Goal: Information Seeking & Learning: Learn about a topic

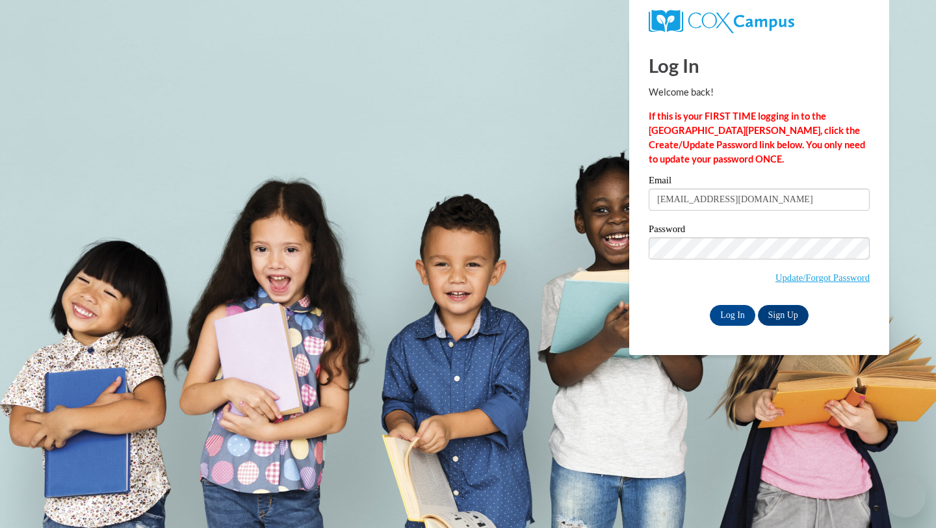
click at [739, 315] on input "Log In" at bounding box center [733, 315] width 46 height 21
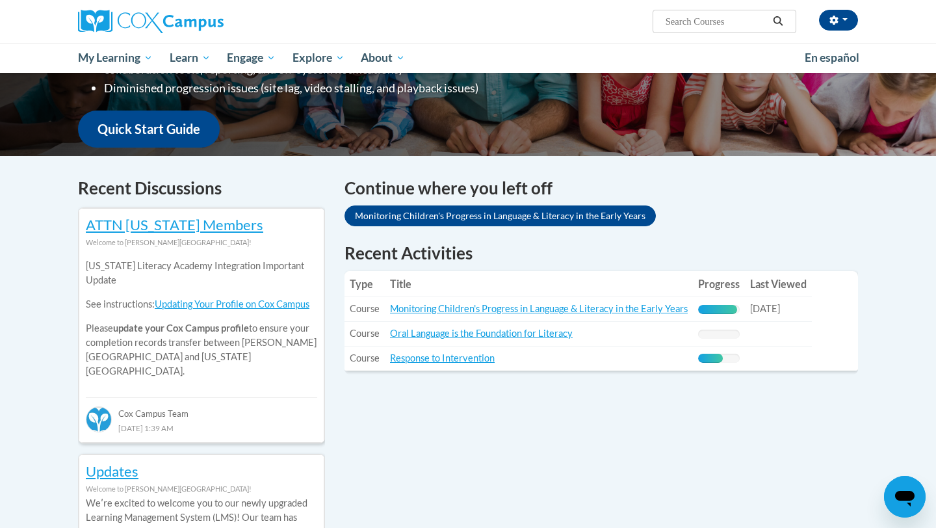
scroll to position [377, 0]
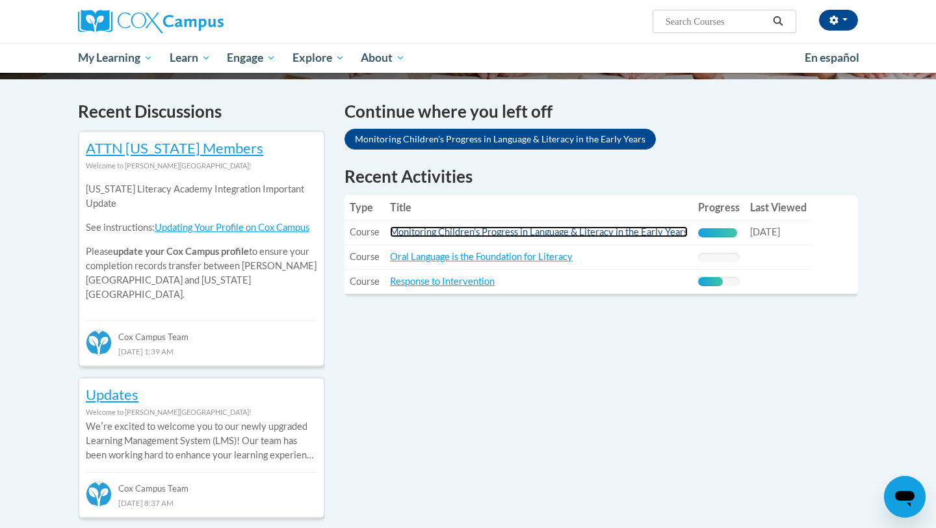
click at [595, 231] on link "Monitoring Children's Progress in Language & Literacy in the Early Years" at bounding box center [539, 231] width 298 height 11
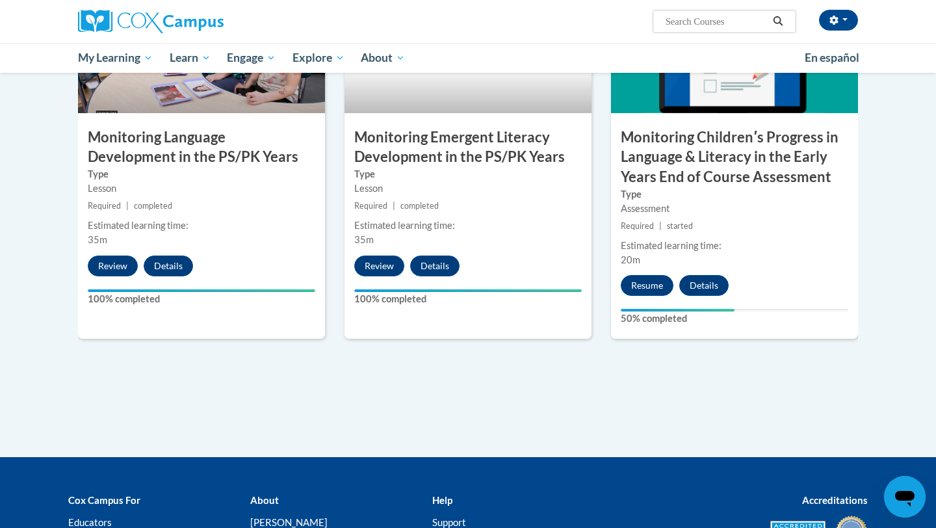
scroll to position [1176, 0]
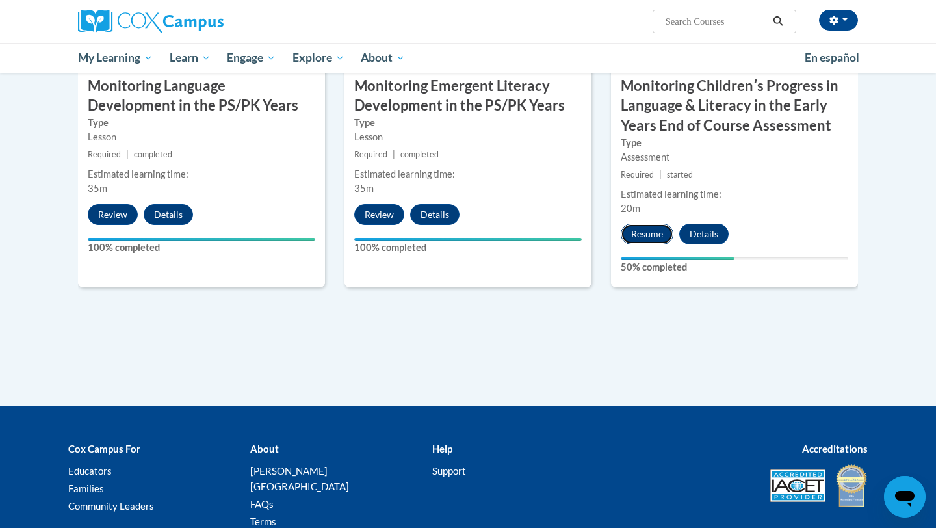
click at [652, 231] on button "Resume" at bounding box center [647, 234] width 53 height 21
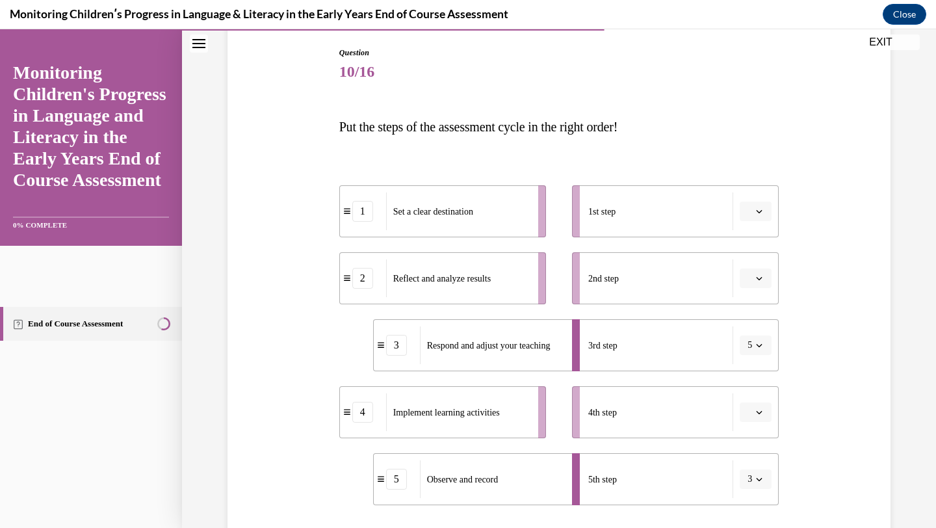
scroll to position [135, 0]
click at [759, 213] on span "button" at bounding box center [759, 209] width 9 height 9
click at [754, 260] on div "1" at bounding box center [754, 265] width 33 height 26
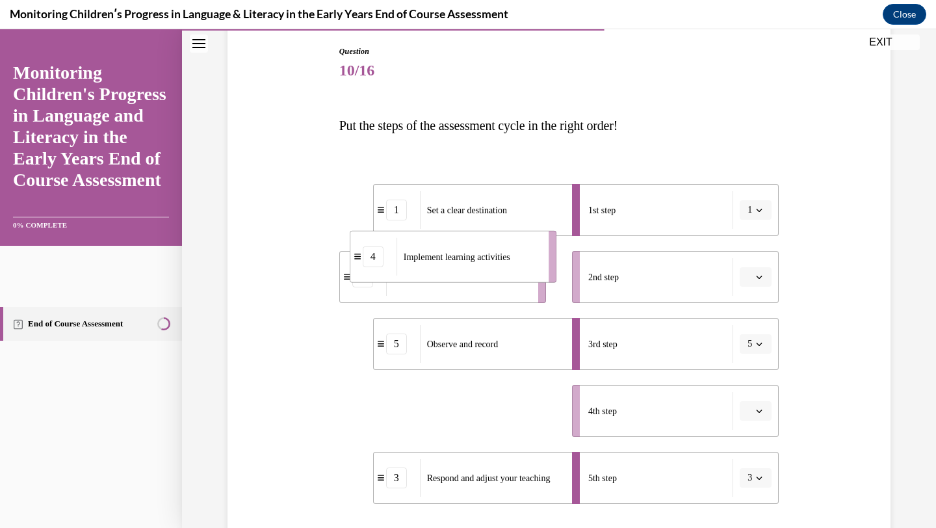
drag, startPoint x: 450, startPoint y: 418, endPoint x: 460, endPoint y: 264, distance: 154.5
click at [460, 264] on div "Implement learning activities" at bounding box center [469, 257] width 144 height 38
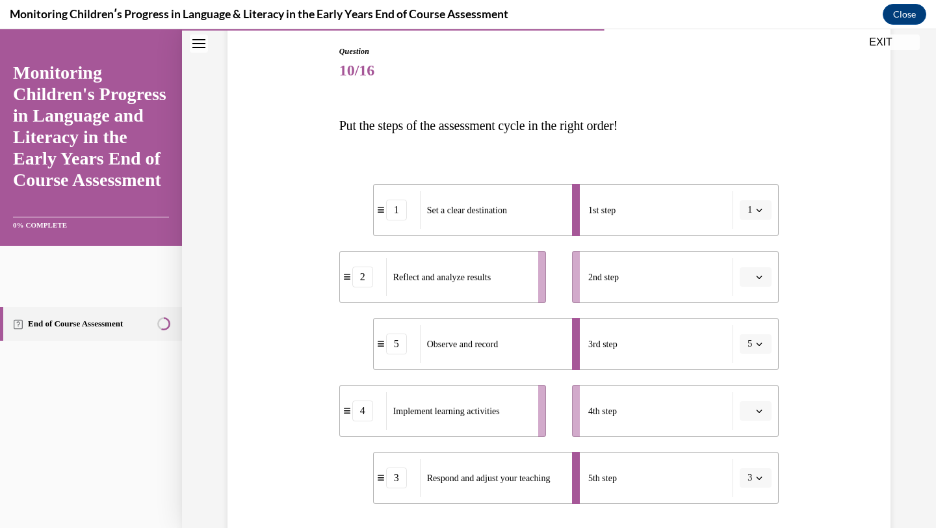
click at [763, 410] on span "button" at bounding box center [759, 410] width 9 height 9
click at [751, 302] on span "2" at bounding box center [750, 303] width 5 height 10
click at [761, 343] on icon "button" at bounding box center [759, 344] width 7 height 7
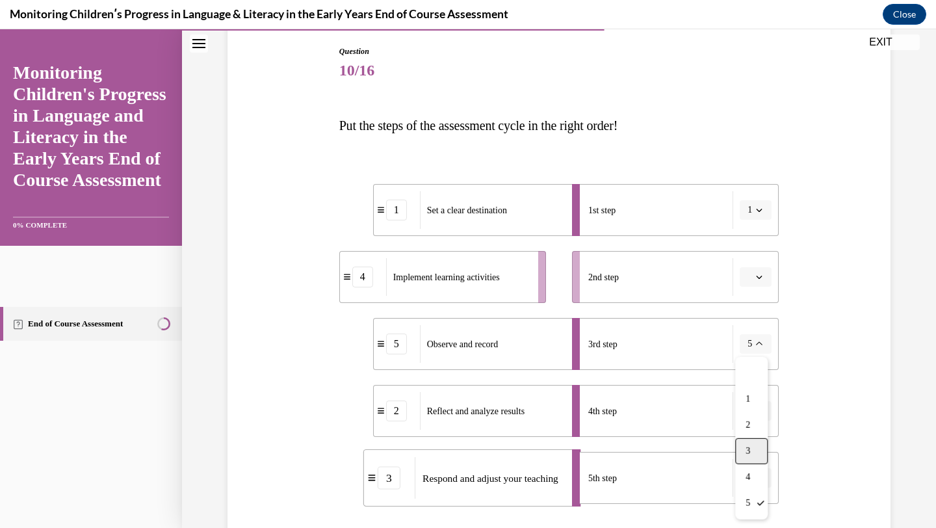
click at [752, 451] on div "3" at bounding box center [751, 451] width 33 height 26
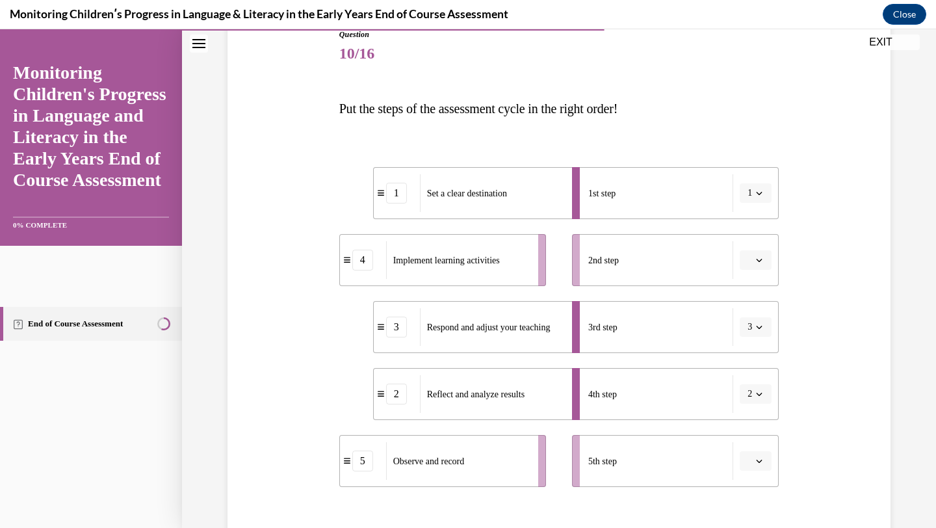
scroll to position [163, 0]
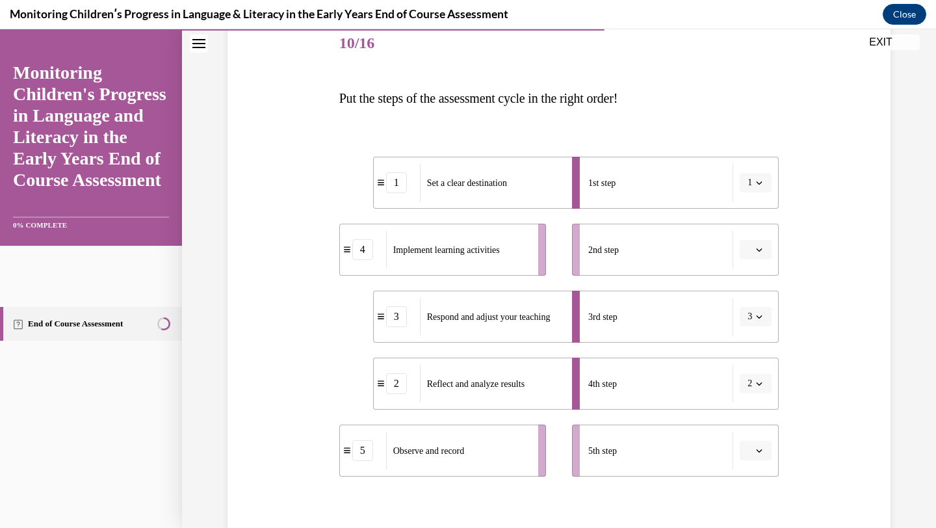
click at [761, 319] on icon "button" at bounding box center [759, 316] width 7 height 7
click at [750, 481] on div "5" at bounding box center [751, 476] width 33 height 26
click at [758, 315] on icon "button" at bounding box center [759, 316] width 7 height 7
click at [750, 423] on span "3" at bounding box center [748, 424] width 5 height 10
click at [756, 248] on icon "button" at bounding box center [759, 249] width 7 height 7
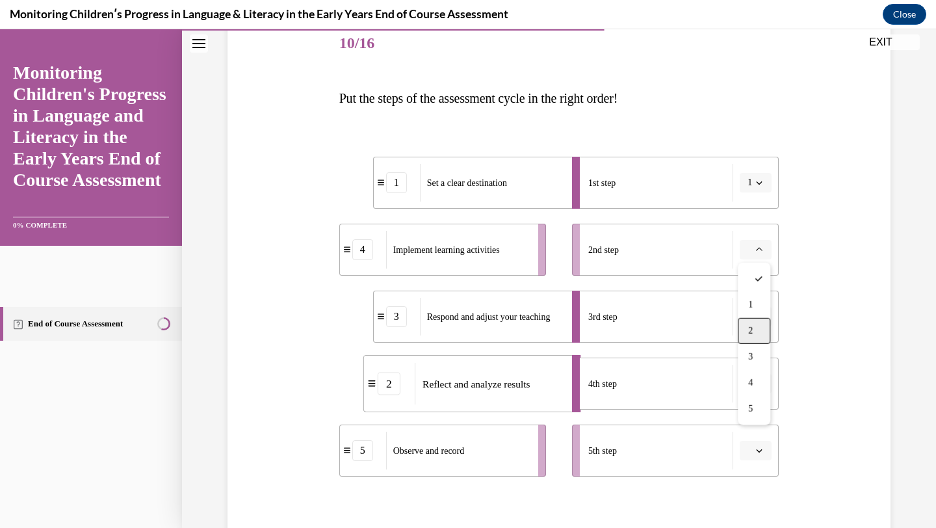
click at [752, 337] on div "2" at bounding box center [754, 331] width 33 height 26
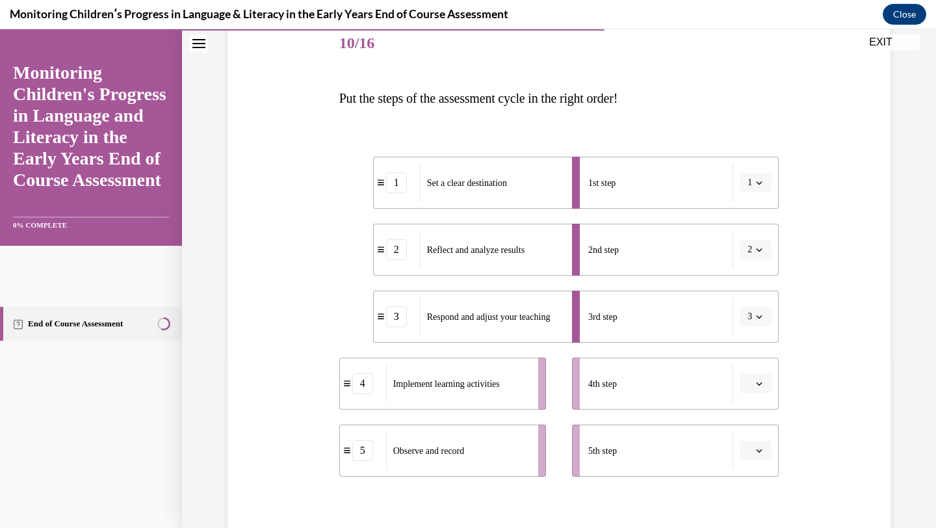
click at [756, 247] on span "button" at bounding box center [759, 249] width 9 height 9
click at [750, 378] on span "4" at bounding box center [748, 383] width 5 height 10
click at [756, 249] on icon "button" at bounding box center [759, 249] width 7 height 7
click at [749, 334] on span "2" at bounding box center [748, 331] width 5 height 10
click at [756, 250] on icon "button" at bounding box center [759, 249] width 7 height 7
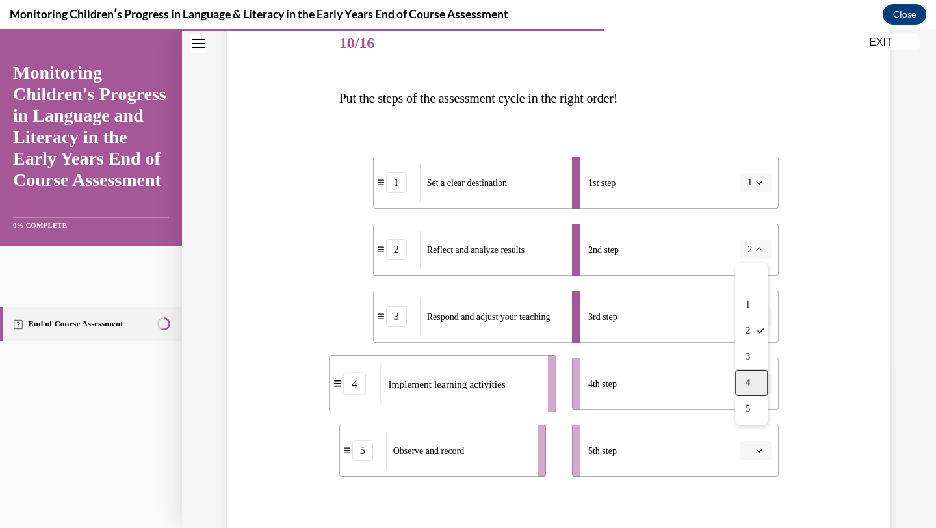
click at [752, 378] on div "4" at bounding box center [751, 383] width 33 height 26
click at [759, 250] on icon "button" at bounding box center [760, 249] width 6 height 3
click at [750, 330] on span "2" at bounding box center [748, 331] width 5 height 10
click at [759, 250] on icon "button" at bounding box center [759, 249] width 7 height 7
click at [751, 387] on div "4" at bounding box center [751, 383] width 33 height 26
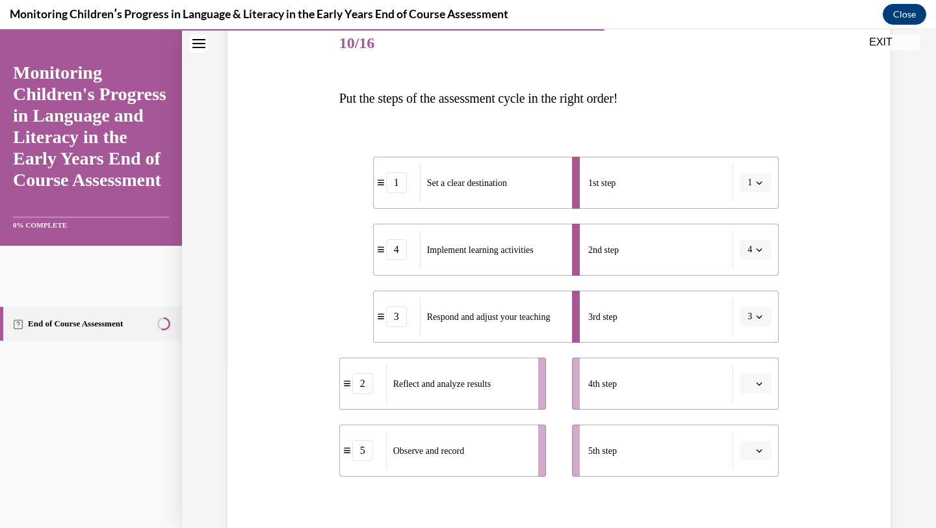
click at [759, 313] on icon "button" at bounding box center [759, 316] width 7 height 7
click at [750, 479] on span "5" at bounding box center [748, 476] width 5 height 10
click at [760, 386] on icon "button" at bounding box center [759, 383] width 7 height 7
click at [750, 326] on span "4" at bounding box center [750, 328] width 5 height 10
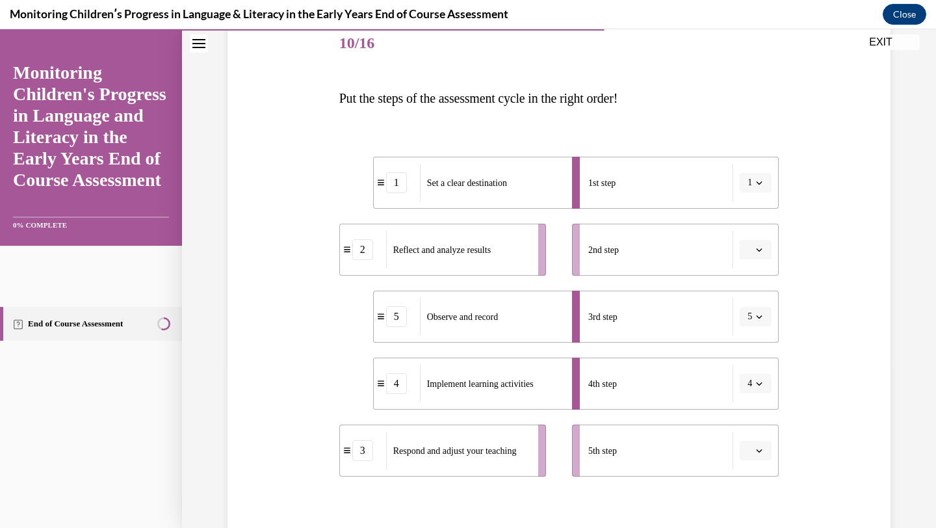
click at [760, 245] on span "button" at bounding box center [759, 249] width 9 height 9
click at [754, 385] on div "4" at bounding box center [754, 383] width 33 height 26
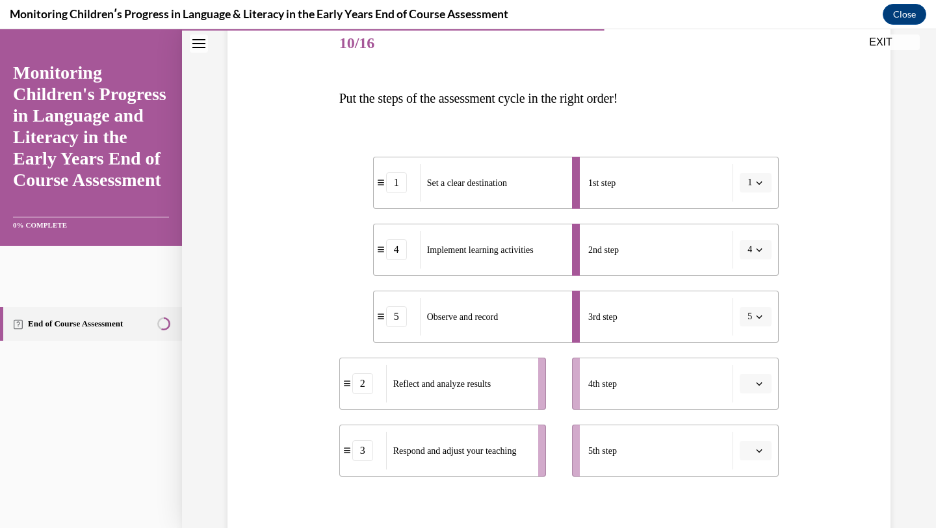
click at [759, 452] on icon "button" at bounding box center [760, 450] width 6 height 3
click at [753, 423] on span "5" at bounding box center [750, 421] width 5 height 10
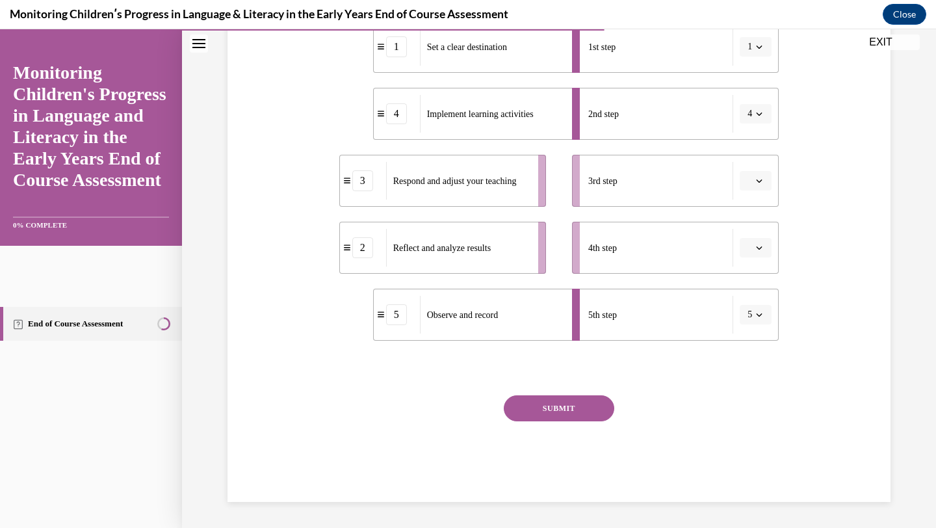
scroll to position [195, 0]
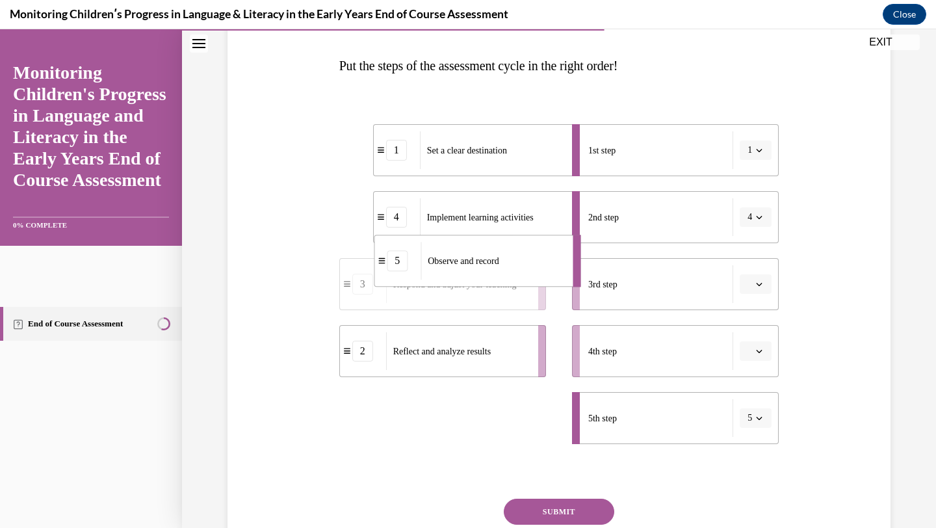
drag, startPoint x: 513, startPoint y: 427, endPoint x: 514, endPoint y: 270, distance: 156.7
click at [514, 270] on div "Observe and record" at bounding box center [493, 261] width 144 height 38
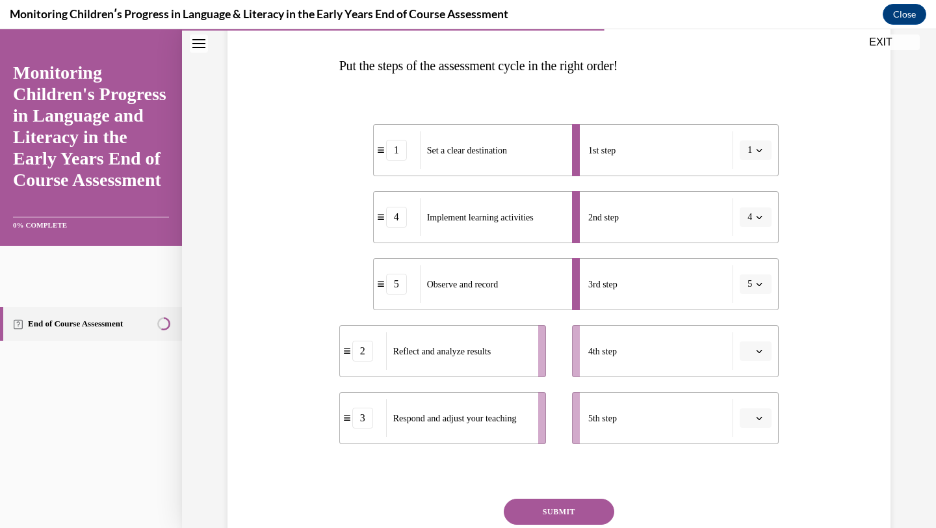
click at [551, 505] on button "SUBMIT" at bounding box center [559, 512] width 111 height 26
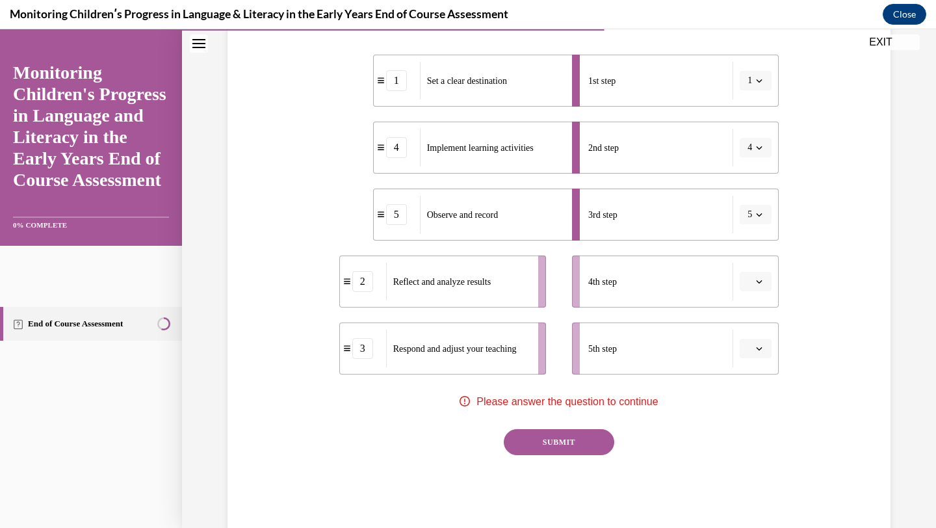
scroll to position [270, 0]
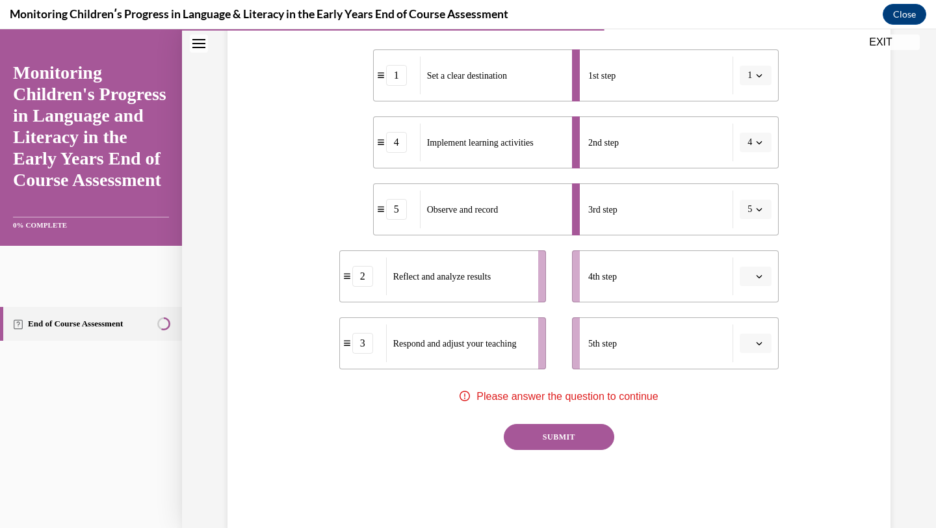
click at [715, 430] on div "SUBMIT" at bounding box center [559, 456] width 440 height 65
click at [763, 274] on span "button" at bounding box center [759, 276] width 9 height 9
click at [761, 408] on div "4" at bounding box center [754, 410] width 33 height 26
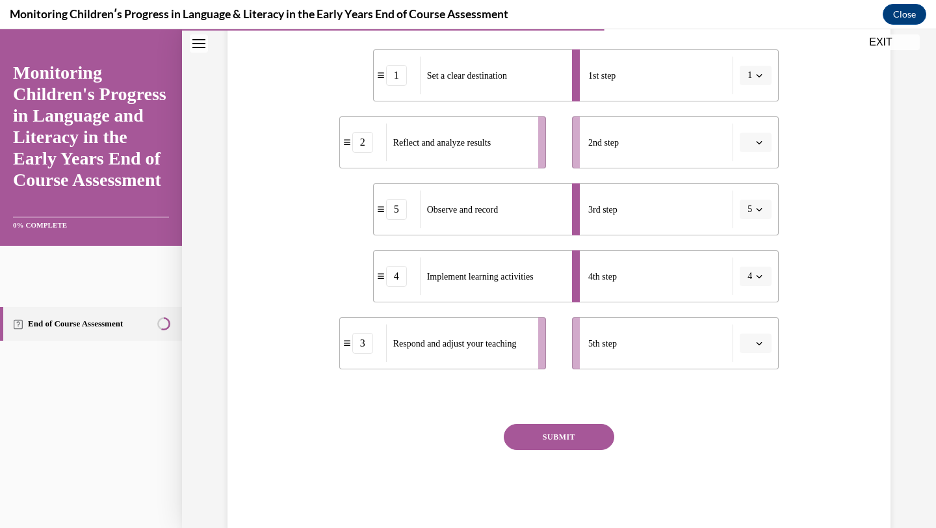
click at [761, 143] on icon "button" at bounding box center [759, 142] width 7 height 7
click at [750, 278] on span "4" at bounding box center [750, 275] width 5 height 10
click at [761, 142] on icon "button" at bounding box center [760, 142] width 6 height 3
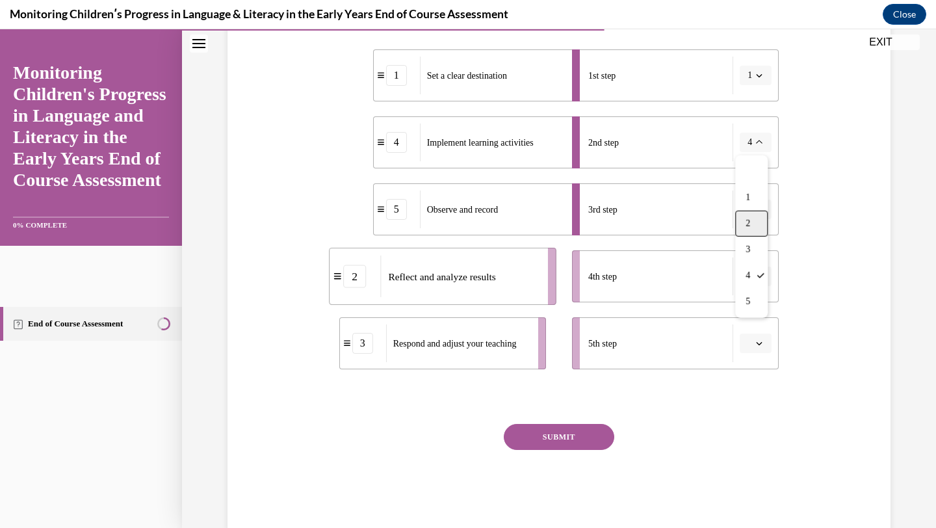
click at [750, 222] on span "2" at bounding box center [748, 223] width 5 height 10
click at [757, 276] on icon "button" at bounding box center [759, 276] width 7 height 7
click at [758, 354] on div "2" at bounding box center [754, 358] width 33 height 26
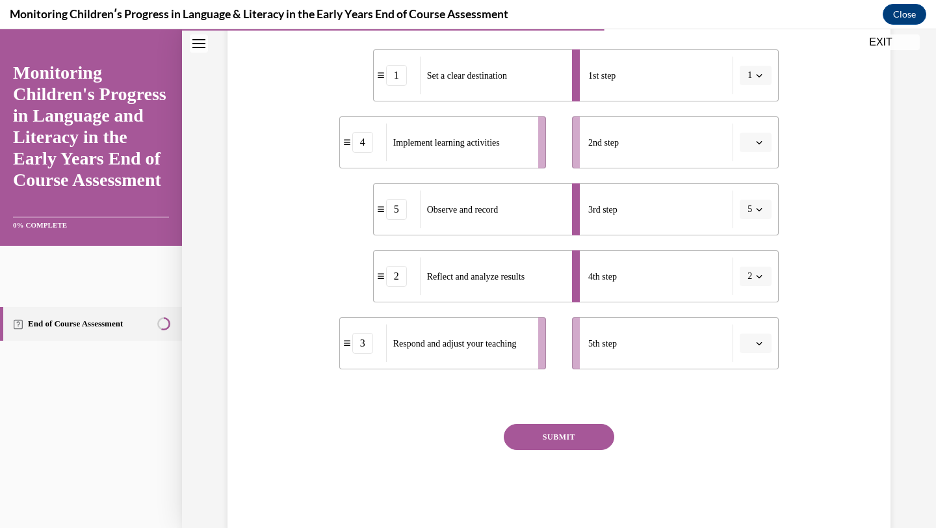
click at [753, 207] on button "5" at bounding box center [756, 210] width 32 height 20
click at [752, 312] on div "3" at bounding box center [751, 317] width 33 height 26
click at [761, 138] on span "button" at bounding box center [759, 142] width 9 height 9
click at [756, 221] on div "2" at bounding box center [754, 224] width 33 height 26
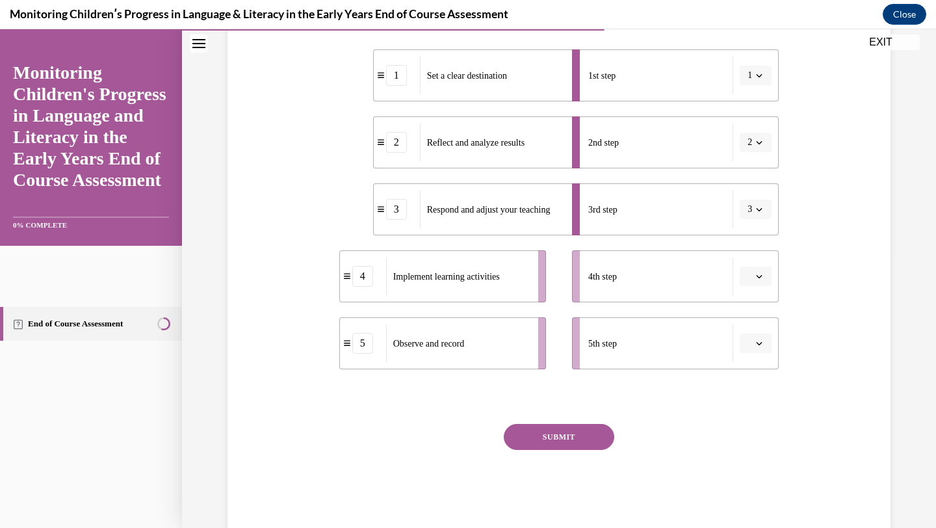
click at [758, 276] on icon "button" at bounding box center [760, 276] width 6 height 3
click at [754, 360] on div "2" at bounding box center [754, 358] width 33 height 26
click at [757, 346] on icon "button" at bounding box center [759, 343] width 7 height 7
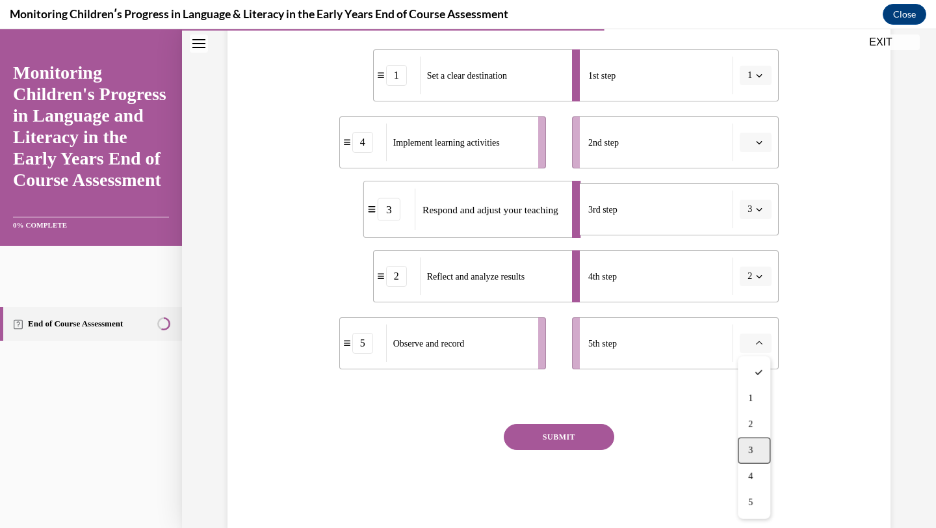
click at [752, 442] on div "3" at bounding box center [754, 451] width 33 height 26
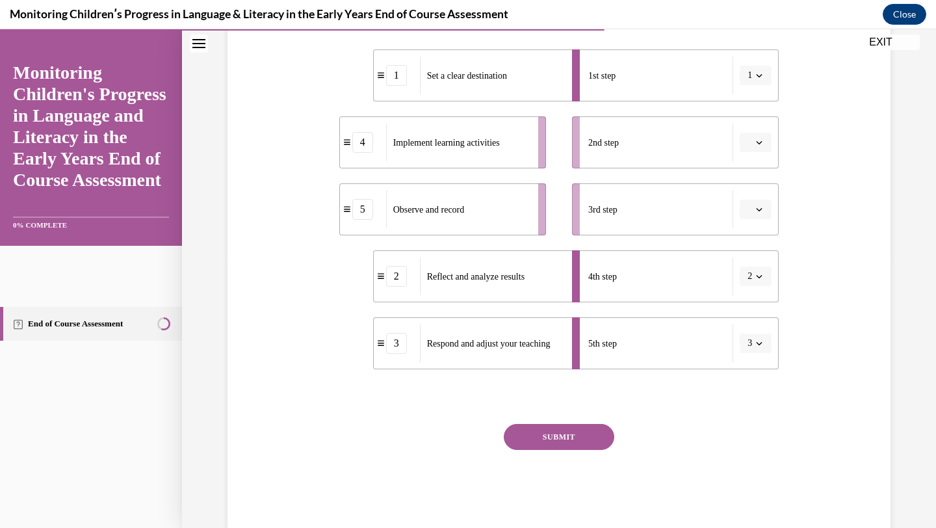
click at [759, 275] on icon "button" at bounding box center [759, 276] width 7 height 7
click at [748, 410] on span "4" at bounding box center [748, 409] width 5 height 10
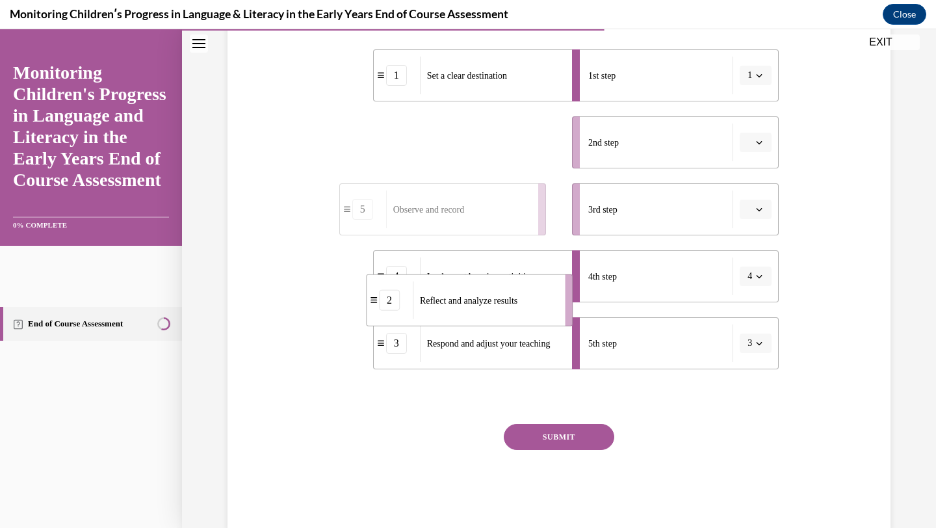
drag, startPoint x: 486, startPoint y: 140, endPoint x: 513, endPoint y: 297, distance: 159.0
click at [513, 297] on span "Reflect and analyze results" at bounding box center [469, 300] width 98 height 10
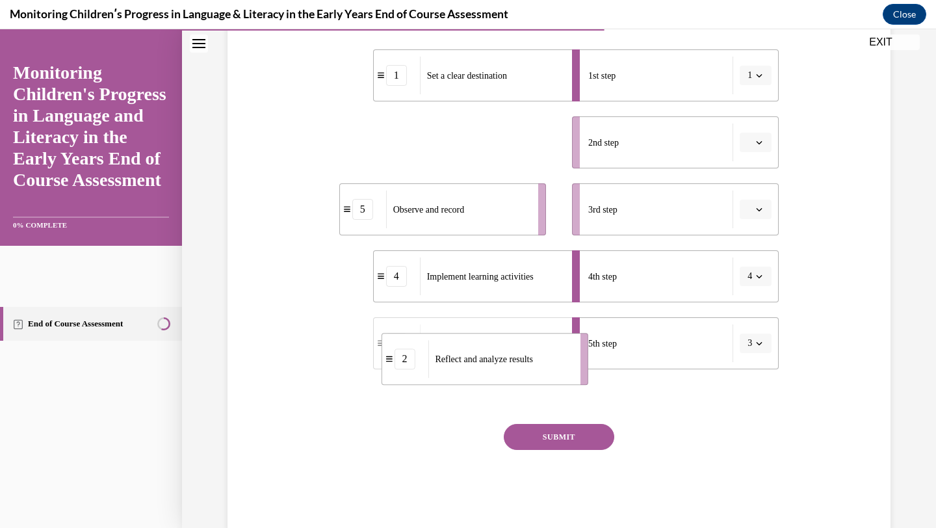
drag, startPoint x: 472, startPoint y: 145, endPoint x: 509, endPoint y: 373, distance: 231.2
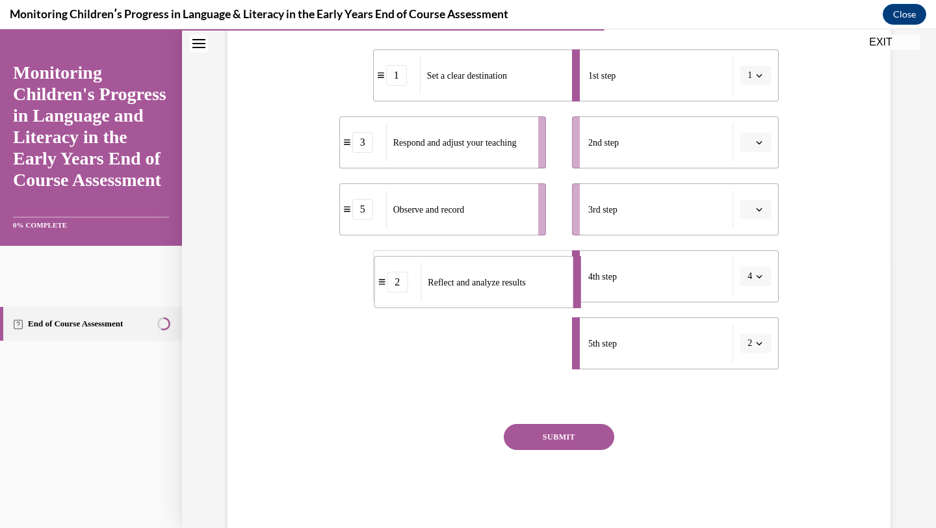
drag, startPoint x: 503, startPoint y: 362, endPoint x: 506, endPoint y: 292, distance: 70.3
click at [506, 292] on li "2 Reflect and analyze results" at bounding box center [477, 282] width 207 height 52
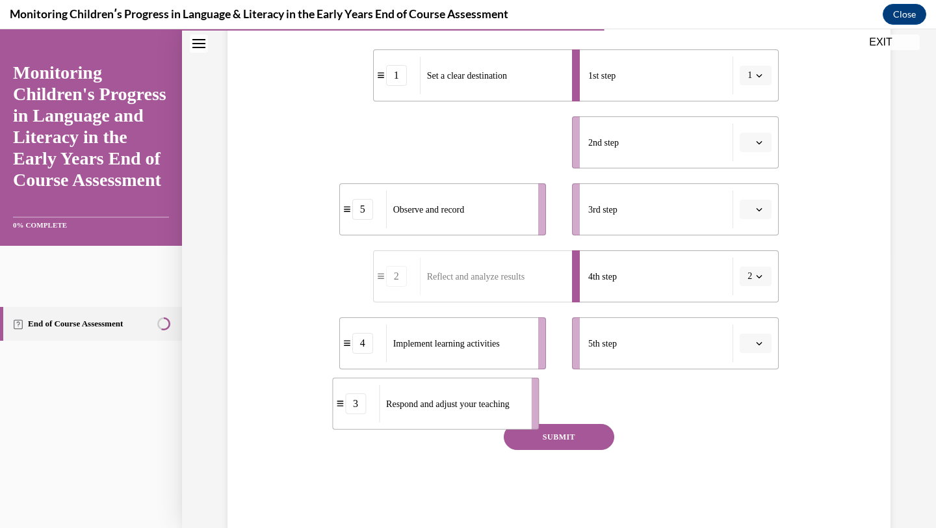
drag, startPoint x: 490, startPoint y: 146, endPoint x: 492, endPoint y: 347, distance: 200.9
click at [492, 347] on ul "1 Set a clear destination 3 Respond and adjust your teaching 5 Observe and reco…" at bounding box center [449, 209] width 220 height 320
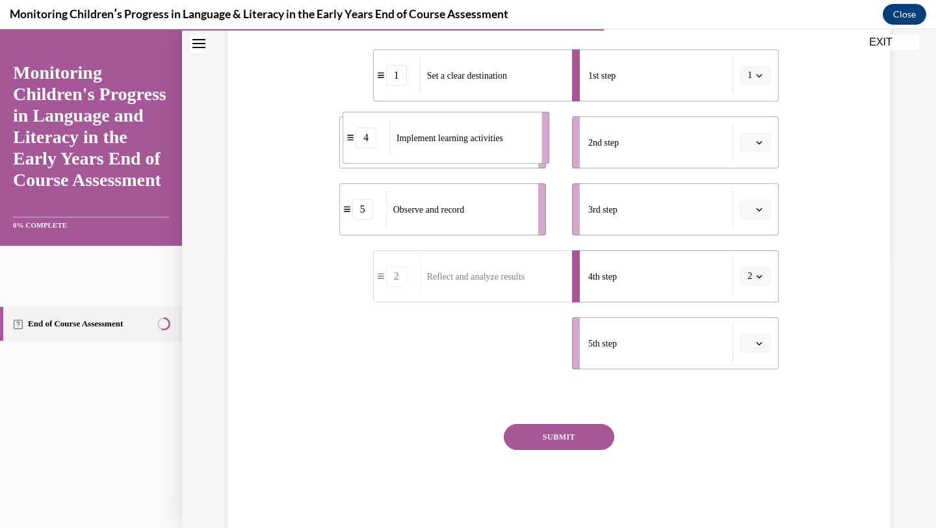
drag, startPoint x: 486, startPoint y: 339, endPoint x: 489, endPoint y: 133, distance: 206.1
click at [490, 133] on span "Implement learning activities" at bounding box center [450, 138] width 107 height 10
drag, startPoint x: 464, startPoint y: 342, endPoint x: 486, endPoint y: 88, distance: 254.5
click at [486, 88] on span "Implement learning activities" at bounding box center [468, 90] width 107 height 10
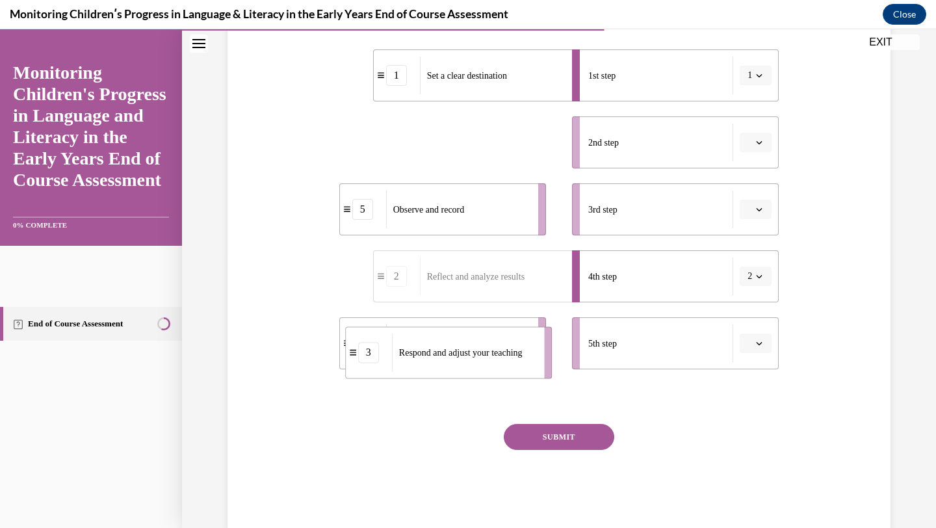
drag, startPoint x: 477, startPoint y: 135, endPoint x: 483, endPoint y: 347, distance: 211.4
click at [483, 347] on span "Respond and adjust your teaching" at bounding box center [461, 353] width 124 height 14
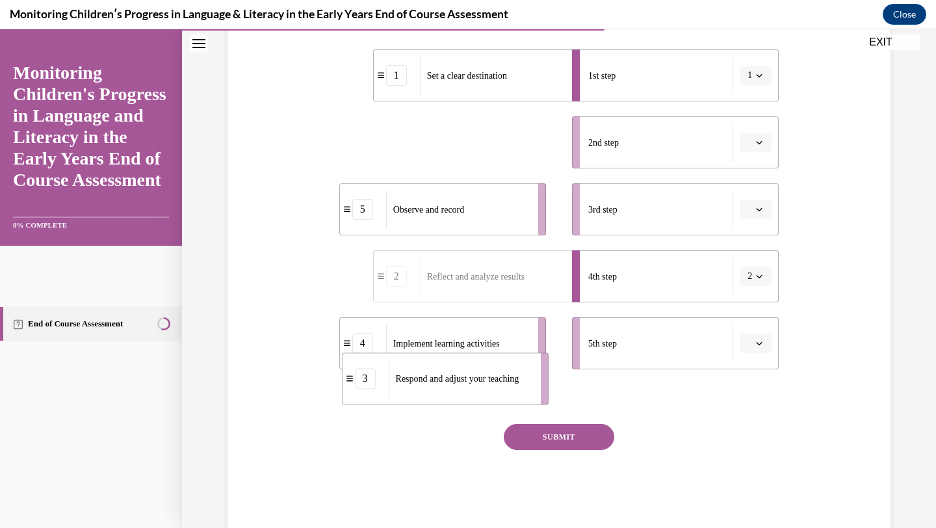
drag, startPoint x: 489, startPoint y: 148, endPoint x: 491, endPoint y: 384, distance: 236.0
click at [492, 384] on span "Respond and adjust your teaching" at bounding box center [458, 379] width 124 height 14
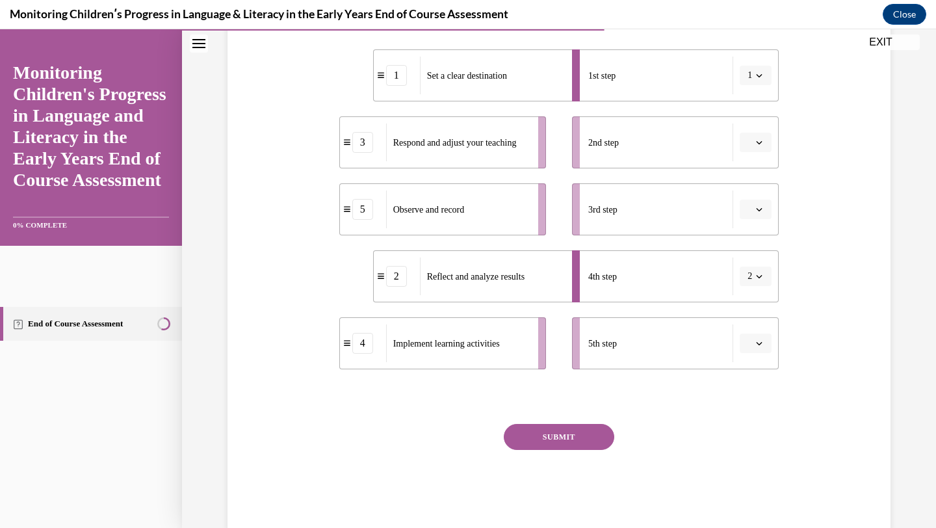
click at [761, 341] on icon "button" at bounding box center [759, 343] width 7 height 7
click at [759, 424] on div "2" at bounding box center [754, 425] width 33 height 26
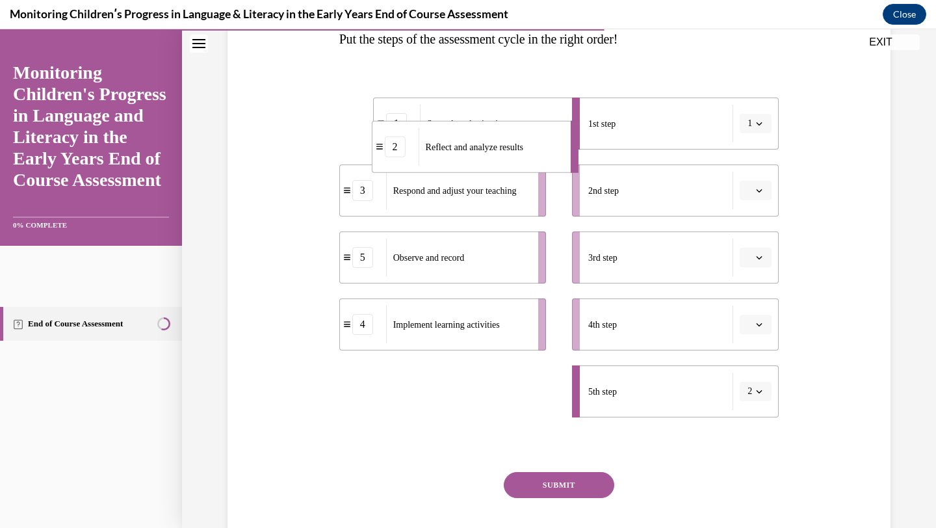
drag, startPoint x: 510, startPoint y: 354, endPoint x: 510, endPoint y: 64, distance: 289.4
click at [510, 64] on div "Question 10/16 Put the steps of the assessment cycle in the right order! 1 Set …" at bounding box center [559, 269] width 440 height 620
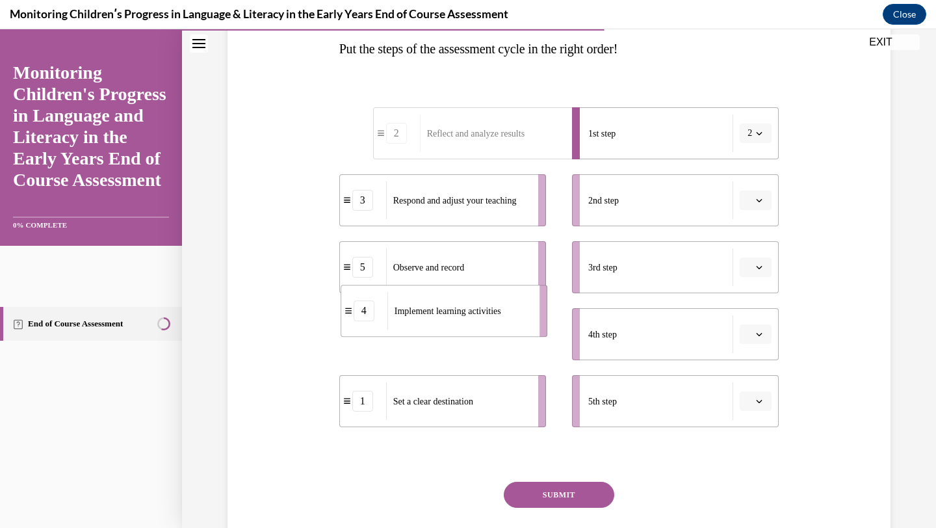
drag, startPoint x: 481, startPoint y: 336, endPoint x: 482, endPoint y: 313, distance: 23.4
click at [482, 313] on span "Implement learning activities" at bounding box center [448, 311] width 107 height 10
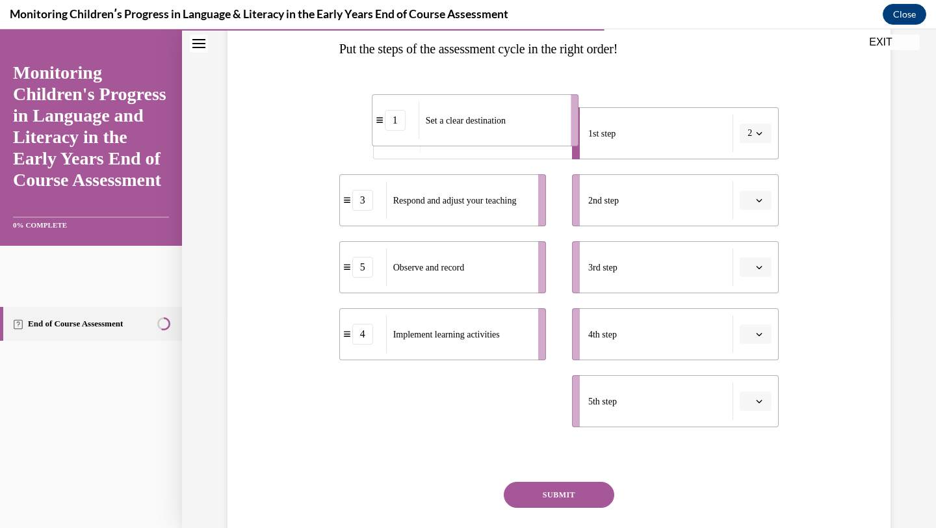
drag, startPoint x: 458, startPoint y: 397, endPoint x: 490, endPoint y: 116, distance: 282.7
click at [490, 116] on span "Set a clear destination" at bounding box center [466, 121] width 80 height 10
drag, startPoint x: 480, startPoint y: 408, endPoint x: 494, endPoint y: 313, distance: 96.6
click at [494, 313] on div "Reflect and analyze results" at bounding box center [473, 306] width 144 height 38
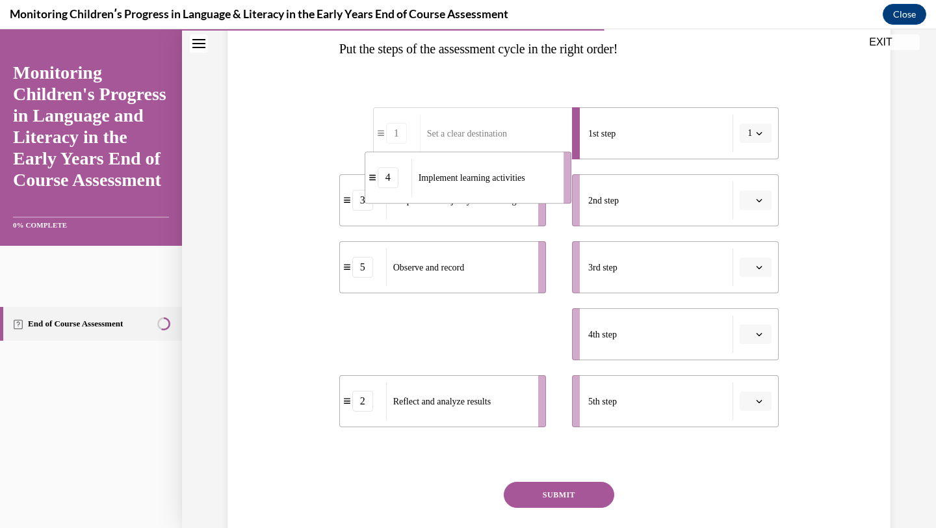
drag, startPoint x: 484, startPoint y: 337, endPoint x: 509, endPoint y: 180, distance: 158.6
click at [509, 180] on span "Implement learning activities" at bounding box center [472, 178] width 107 height 10
drag, startPoint x: 473, startPoint y: 336, endPoint x: 489, endPoint y: 161, distance: 175.6
click at [488, 161] on span "Implement learning activities" at bounding box center [461, 161] width 107 height 10
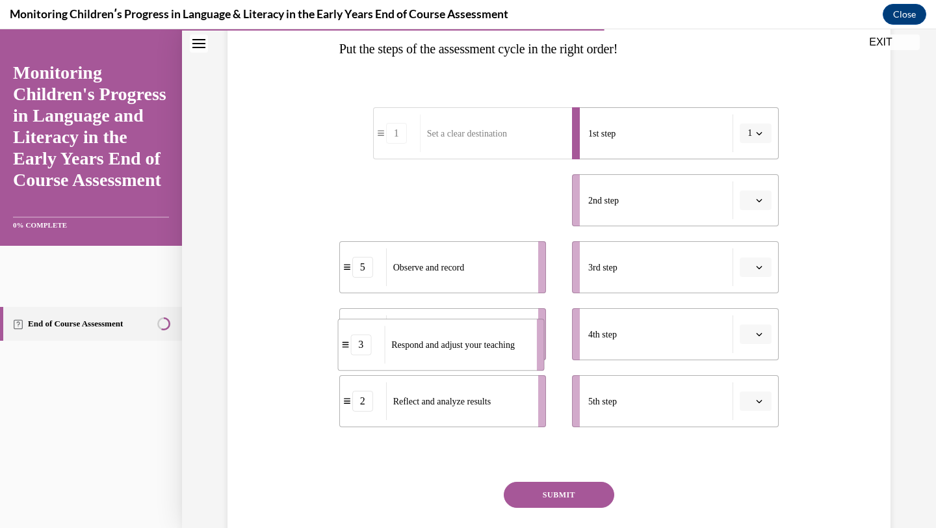
drag, startPoint x: 478, startPoint y: 198, endPoint x: 477, endPoint y: 339, distance: 140.5
click at [477, 340] on span "Respond and adjust your teaching" at bounding box center [453, 345] width 124 height 10
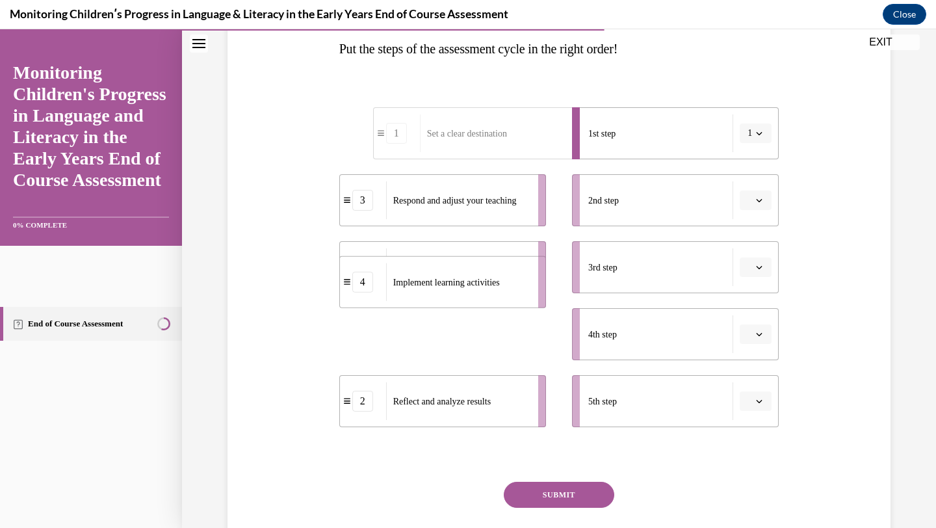
drag, startPoint x: 477, startPoint y: 339, endPoint x: 479, endPoint y: 257, distance: 81.3
click at [479, 277] on span "Implement learning activities" at bounding box center [446, 282] width 107 height 10
drag, startPoint x: 476, startPoint y: 269, endPoint x: 479, endPoint y: 336, distance: 67.1
click at [479, 336] on div "Observe and record" at bounding box center [461, 335] width 144 height 38
drag, startPoint x: 479, startPoint y: 336, endPoint x: 480, endPoint y: 243, distance: 93.6
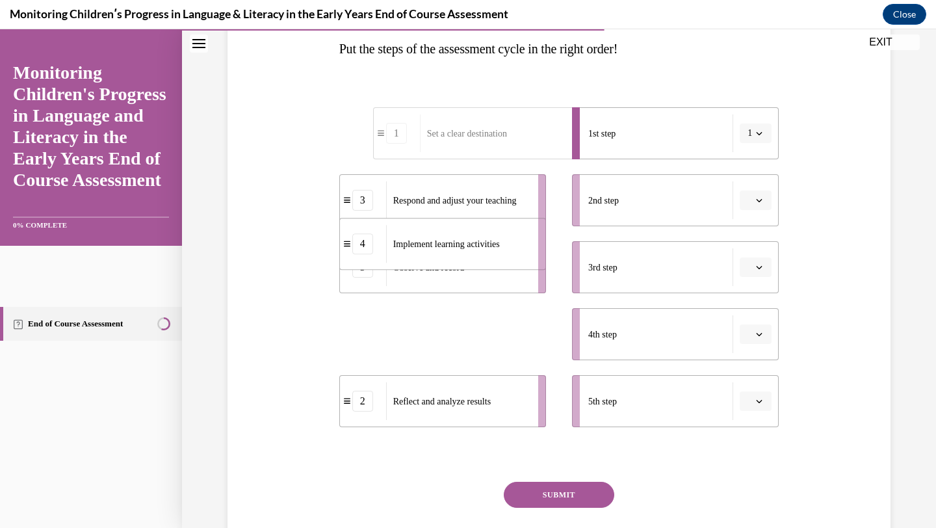
click at [480, 243] on span "Implement learning activities" at bounding box center [446, 244] width 107 height 10
drag, startPoint x: 474, startPoint y: 325, endPoint x: 475, endPoint y: 196, distance: 128.8
click at [475, 196] on div "Implement learning activities" at bounding box center [460, 206] width 144 height 38
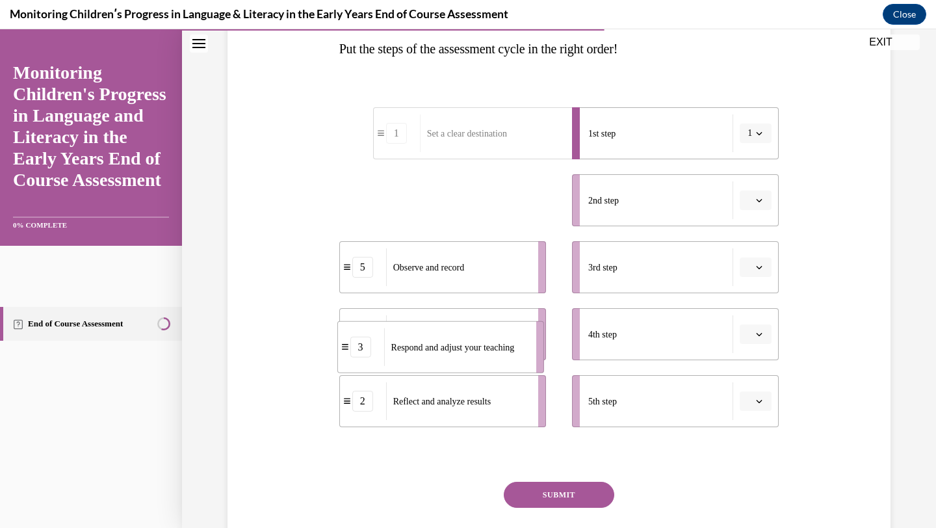
drag, startPoint x: 475, startPoint y: 196, endPoint x: 473, endPoint y: 343, distance: 146.3
click at [473, 343] on span "Respond and adjust your teaching" at bounding box center [453, 347] width 124 height 10
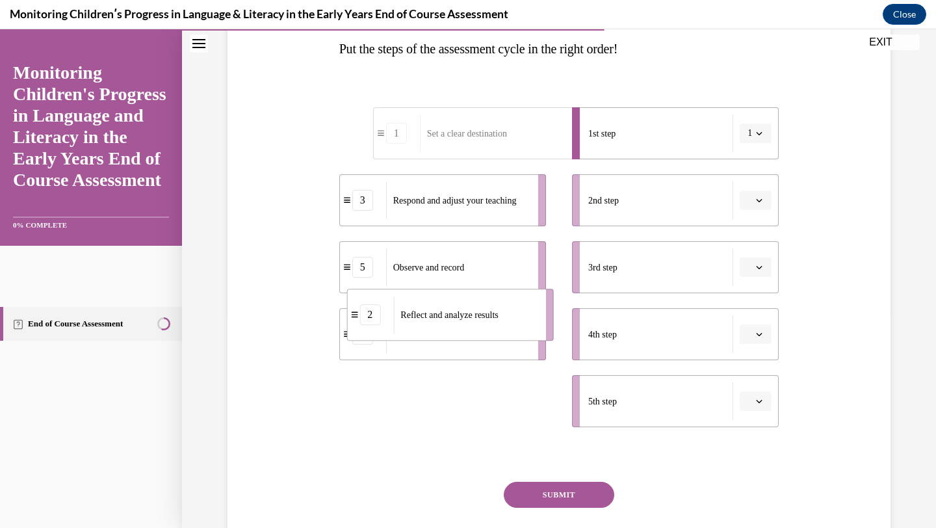
drag, startPoint x: 470, startPoint y: 413, endPoint x: 484, endPoint y: 300, distance: 114.0
click at [484, 300] on div "Reflect and analyze results" at bounding box center [465, 315] width 144 height 38
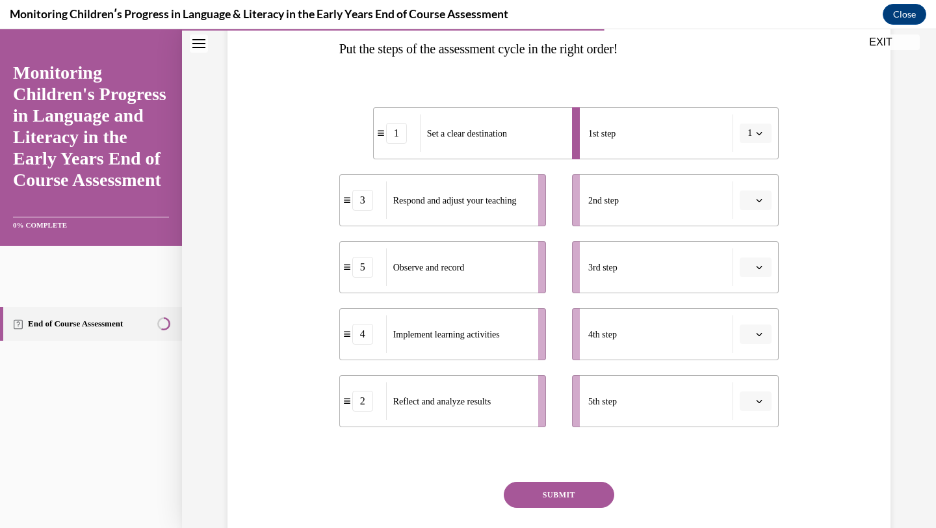
click at [757, 333] on icon "button" at bounding box center [760, 334] width 6 height 3
click at [753, 413] on span "2" at bounding box center [750, 415] width 5 height 10
click at [759, 201] on icon "button" at bounding box center [760, 200] width 6 height 3
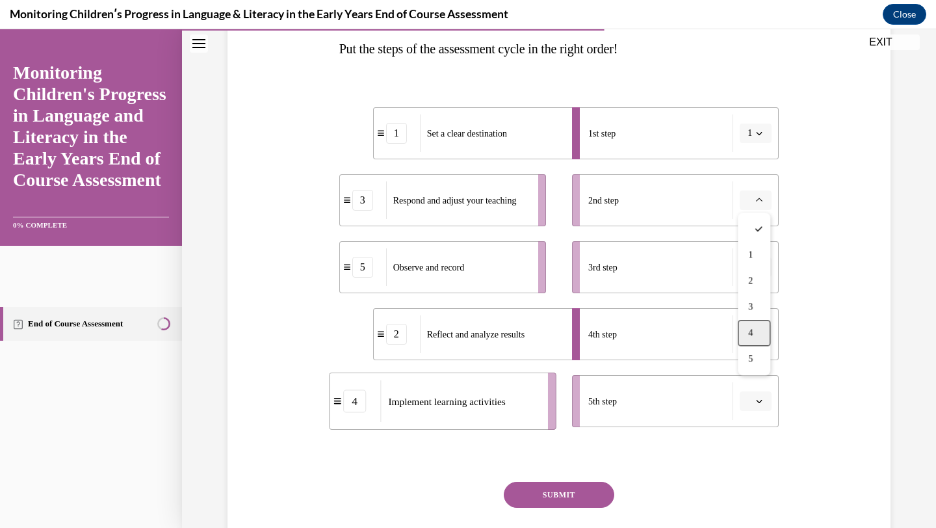
click at [757, 330] on div "4" at bounding box center [754, 333] width 33 height 26
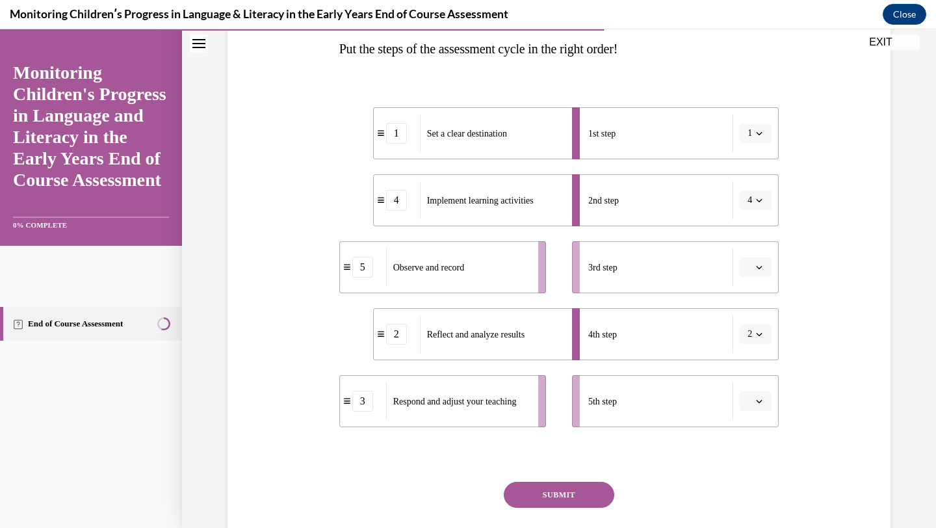
click at [759, 267] on icon "button" at bounding box center [759, 267] width 7 height 7
click at [752, 369] on span "3" at bounding box center [750, 374] width 5 height 10
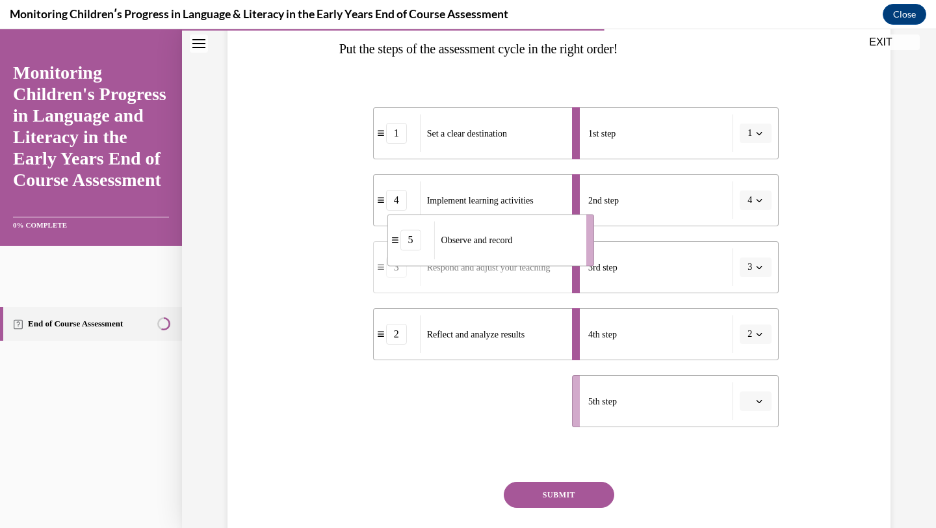
drag, startPoint x: 456, startPoint y: 406, endPoint x: 501, endPoint y: 243, distance: 169.3
click at [501, 243] on span "Observe and record" at bounding box center [478, 240] width 72 height 14
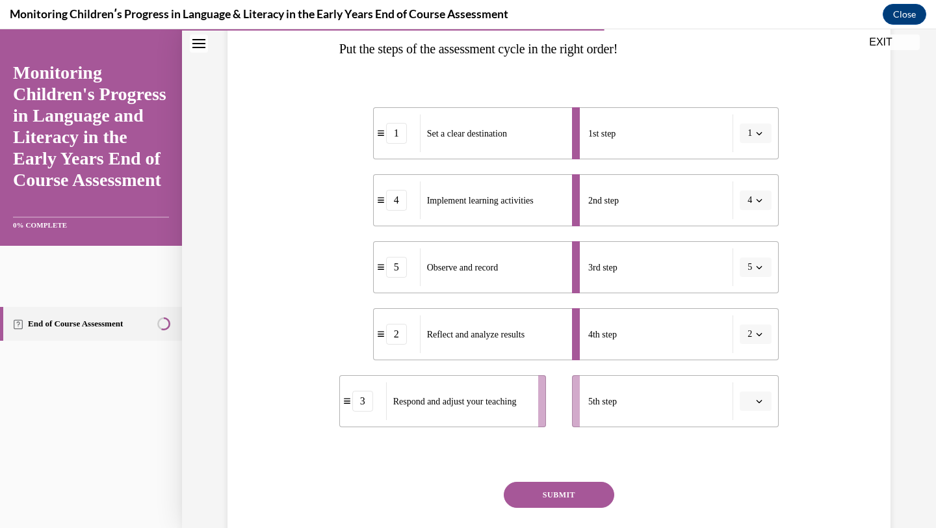
click at [758, 267] on icon "button" at bounding box center [760, 267] width 6 height 3
click at [754, 369] on div "3" at bounding box center [751, 374] width 33 height 26
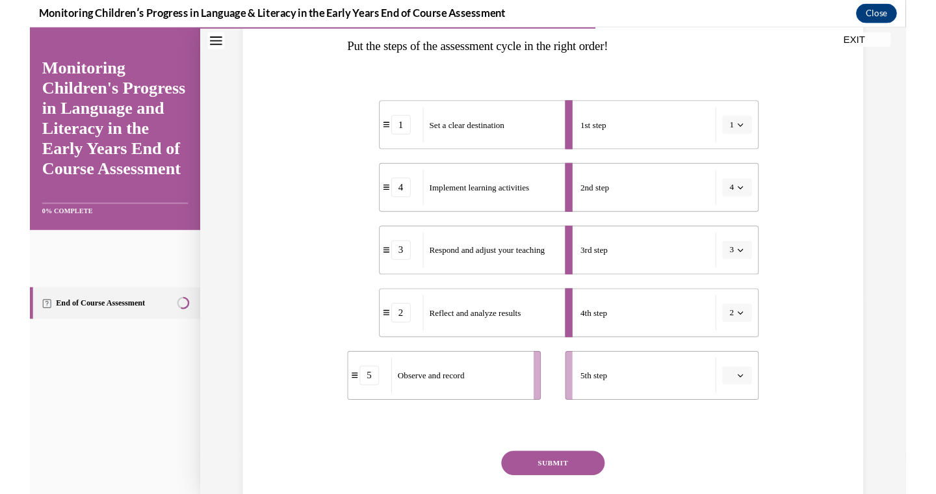
scroll to position [209, 0]
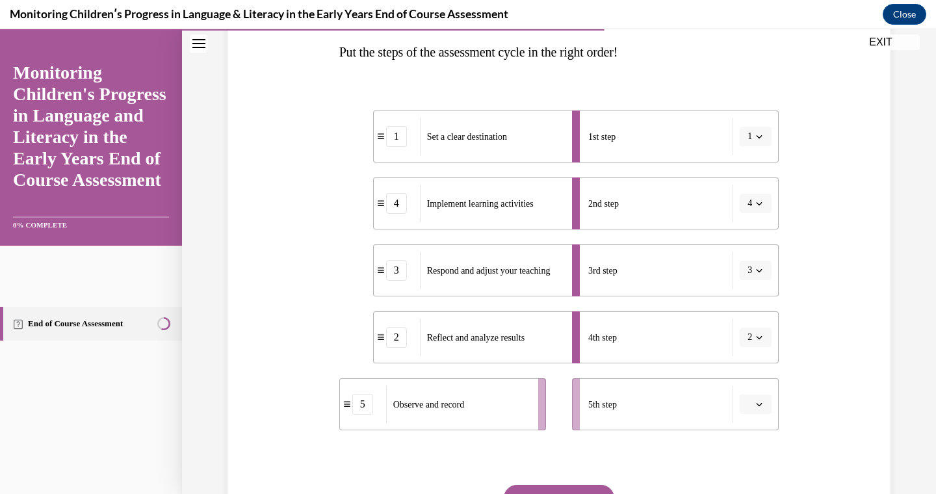
click at [757, 204] on icon "button" at bounding box center [759, 203] width 7 height 7
click at [756, 278] on div "2" at bounding box center [751, 284] width 33 height 26
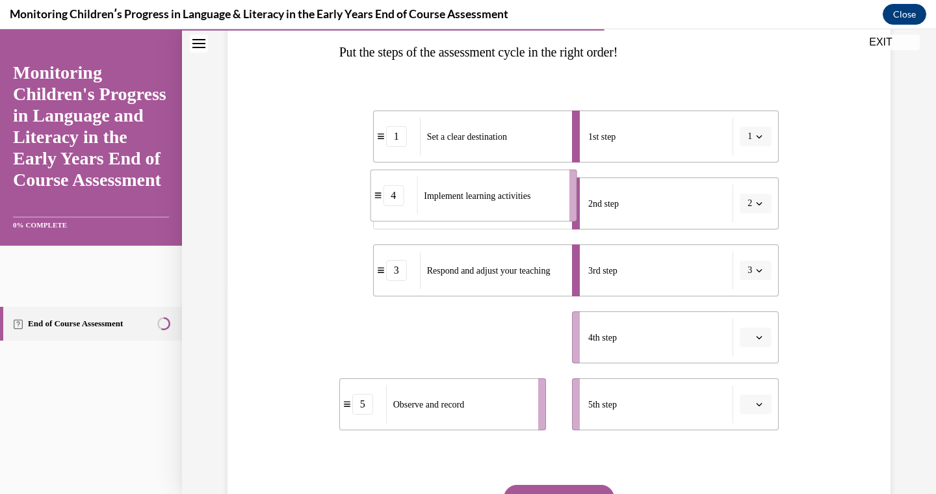
drag, startPoint x: 456, startPoint y: 351, endPoint x: 486, endPoint y: 209, distance: 145.0
click at [486, 209] on div "Implement learning activities" at bounding box center [489, 196] width 144 height 38
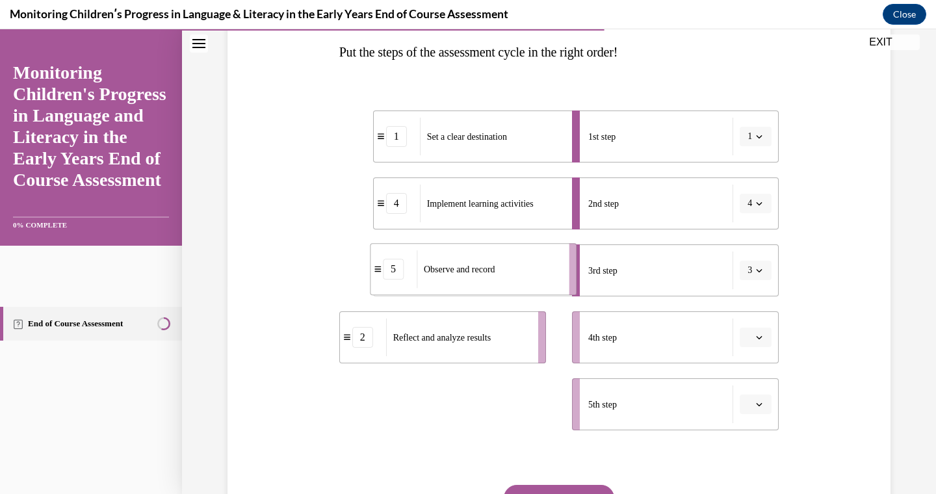
drag, startPoint x: 472, startPoint y: 401, endPoint x: 503, endPoint y: 265, distance: 139.4
click at [503, 265] on div "Observe and record" at bounding box center [489, 269] width 144 height 38
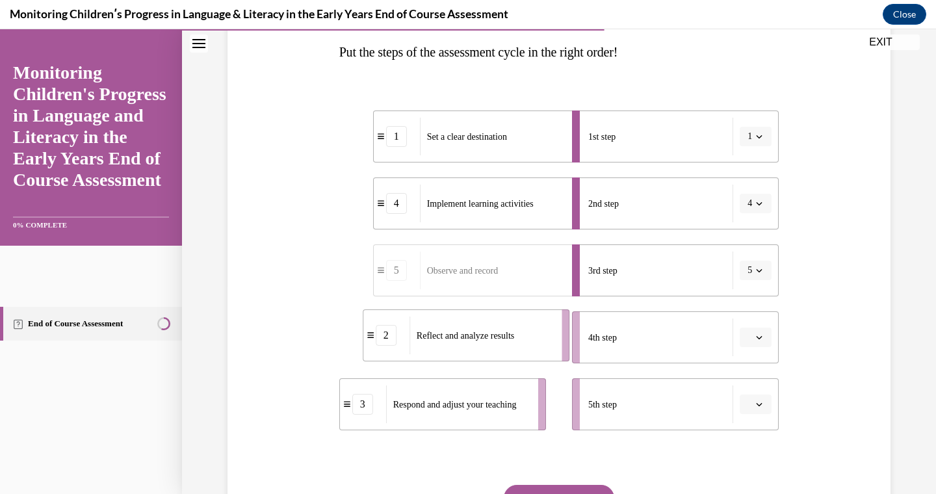
drag, startPoint x: 499, startPoint y: 337, endPoint x: 523, endPoint y: 332, distance: 24.5
click at [523, 332] on div "Reflect and analyze results" at bounding box center [482, 336] width 144 height 38
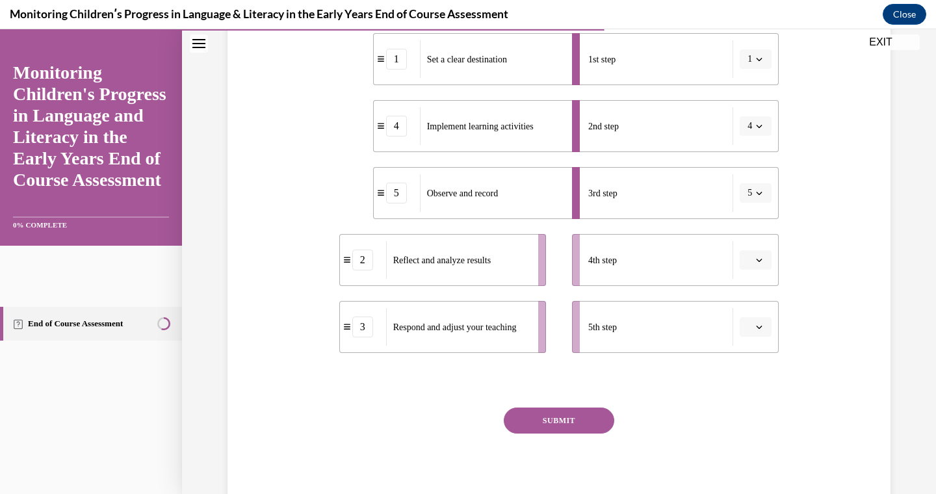
click at [587, 424] on button "SUBMIT" at bounding box center [559, 421] width 111 height 26
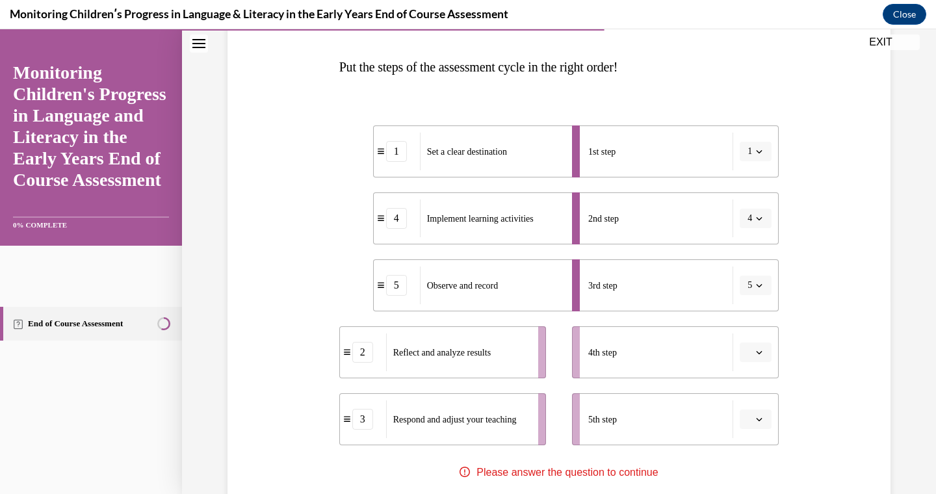
scroll to position [193, 0]
click at [196, 44] on icon "Close navigation menu" at bounding box center [198, 43] width 13 height 9
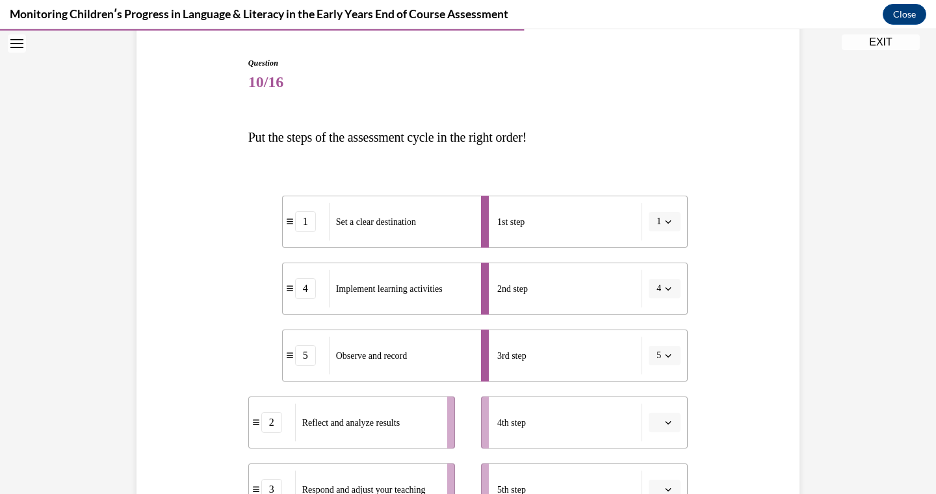
scroll to position [0, 0]
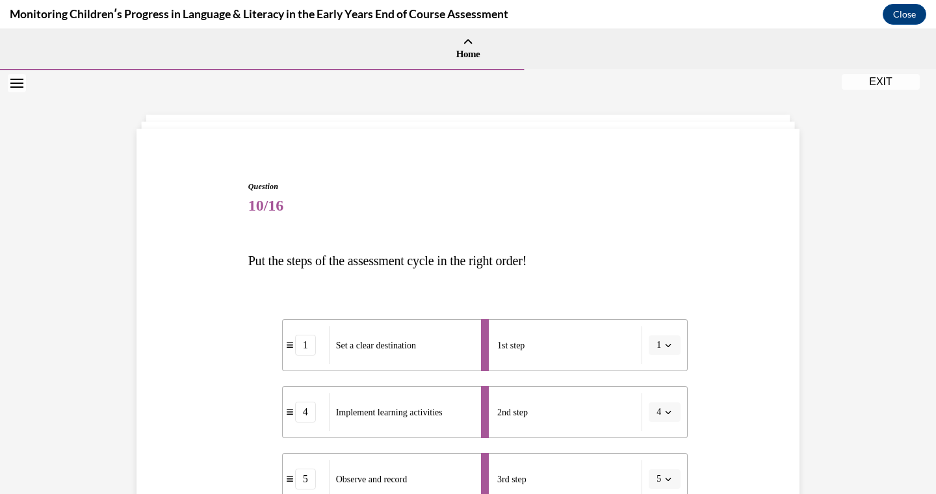
click at [17, 84] on icon "Open navigation menu" at bounding box center [16, 83] width 13 height 9
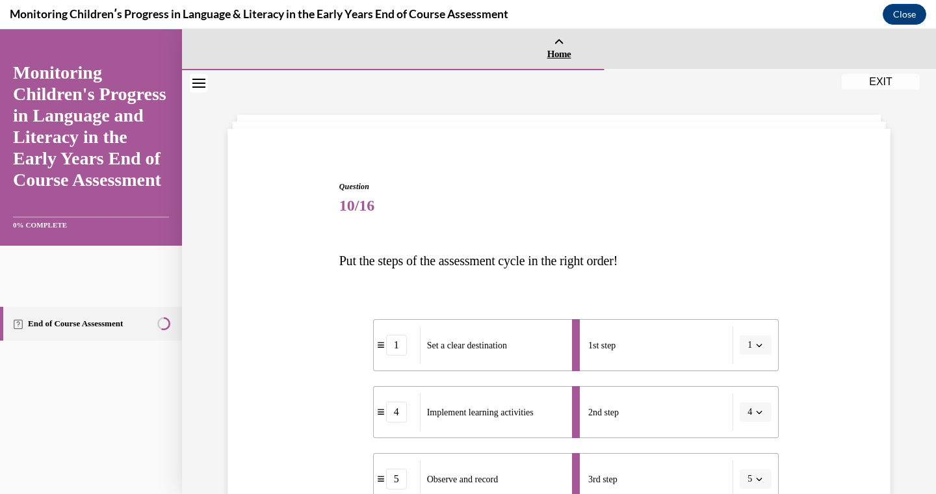
click at [559, 40] on icon at bounding box center [559, 41] width 7 height 3
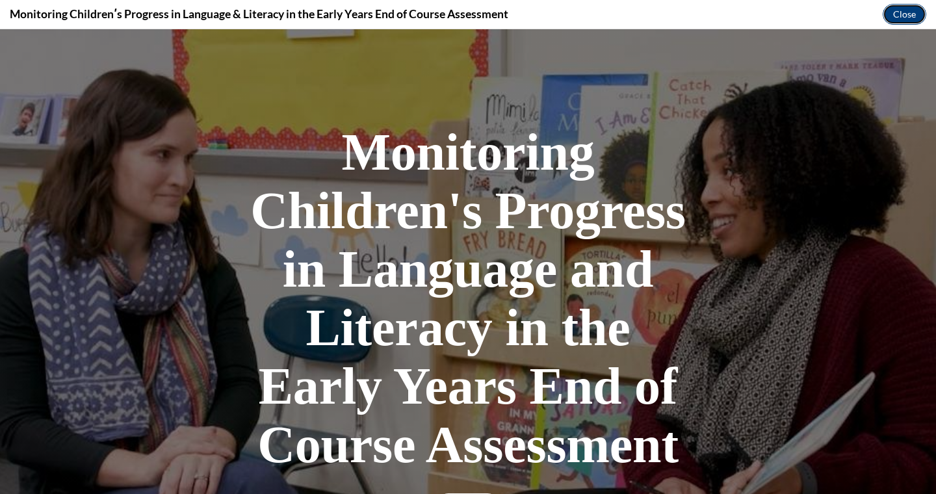
click at [911, 14] on button "Close" at bounding box center [905, 14] width 44 height 21
